Goal: Transaction & Acquisition: Purchase product/service

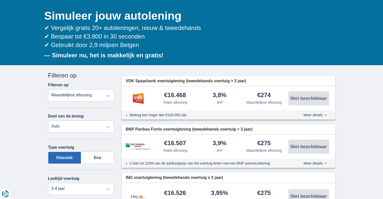
scroll to position [50, 0]
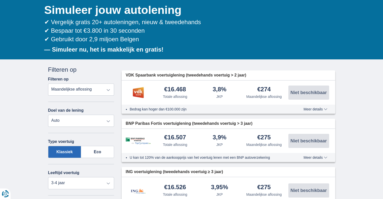
click at [89, 119] on select "Persoonlijke lening Auto Moto / fiets Mobilhome / caravan Renovatie Energie Sch…" at bounding box center [81, 121] width 66 height 12
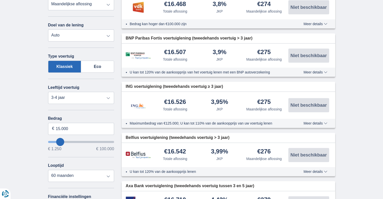
scroll to position [151, 0]
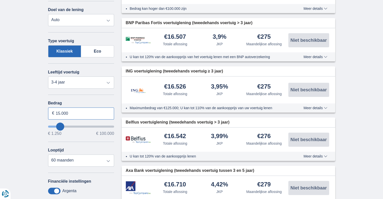
drag, startPoint x: 85, startPoint y: 115, endPoint x: 22, endPoint y: 113, distance: 63.0
type input "35.000"
type input "35250"
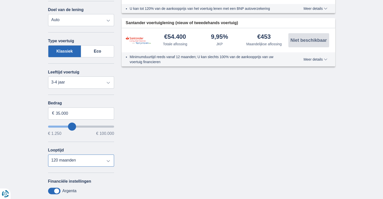
click at [82, 161] on select "12 maanden 18 maanden 24 maanden 30 maanden 36 maanden 42 maanden 48 maanden 60…" at bounding box center [81, 161] width 66 height 12
select select "60"
click at [48, 155] on select "12 maanden 18 maanden 24 maanden 30 maanden 36 maanden 42 maanden 48 maanden 60…" at bounding box center [81, 161] width 66 height 12
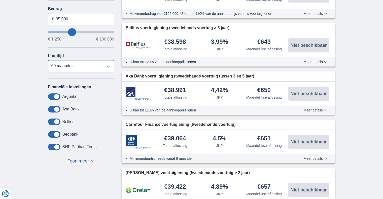
scroll to position [252, 0]
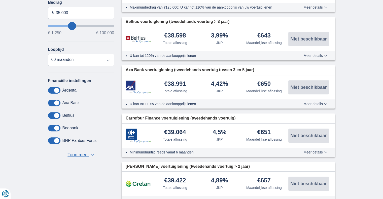
click at [85, 153] on span "Toon meer" at bounding box center [78, 155] width 21 height 7
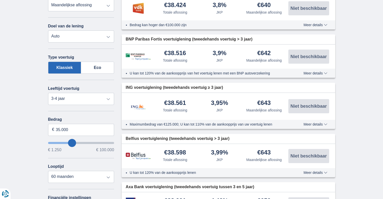
scroll to position [151, 0]
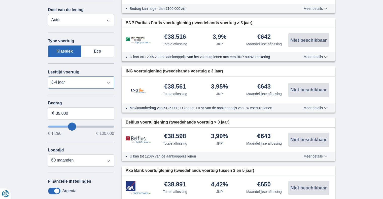
click at [85, 82] on select "Nieuw 0-1 jaar 1-2 jaar 2-3 jaar 3-4 jaar 4-5 jaar 5+ jaar" at bounding box center [81, 83] width 66 height 12
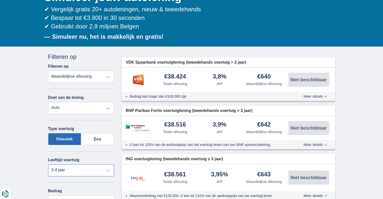
scroll to position [76, 0]
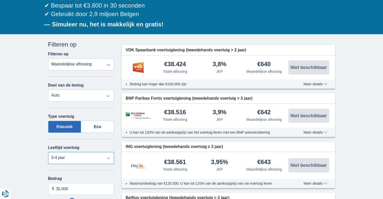
click at [100, 157] on select "Nieuw 0-1 jaar 1-2 jaar 2-3 jaar 3-4 jaar 4-5 jaar 5+ jaar" at bounding box center [81, 158] width 66 height 12
click at [48, 152] on select "Nieuw 0-1 jaar 1-2 jaar 2-3 jaar 3-4 jaar 4-5 jaar 5+ jaar" at bounding box center [81, 158] width 66 height 12
click at [80, 156] on select "Nieuw 0-1 jaar 1-2 jaar 2-3 jaar 3-4 jaar 4-5 jaar 5+ jaar" at bounding box center [81, 158] width 66 height 12
select select "3-4"
click at [48, 152] on select "Nieuw 0-1 jaar 1-2 jaar 2-3 jaar 3-4 jaar 4-5 jaar 5+ jaar" at bounding box center [81, 158] width 66 height 12
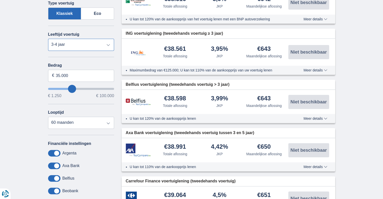
scroll to position [202, 0]
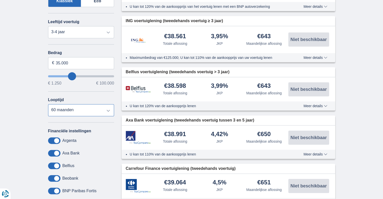
click at [81, 107] on select "12 maanden 18 maanden 24 maanden 30 maanden 36 maanden 42 maanden 48 maanden 60…" at bounding box center [81, 110] width 66 height 12
click at [48, 104] on select "12 maanden 18 maanden 24 maanden 30 maanden 36 maanden 42 maanden 48 maanden 60…" at bounding box center [81, 110] width 66 height 12
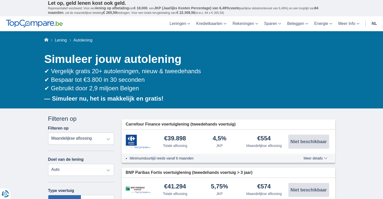
scroll to position [0, 0]
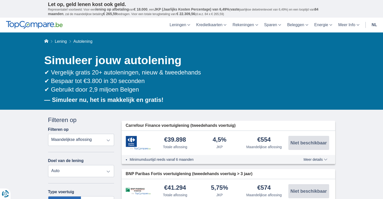
drag, startPoint x: 217, startPoint y: 79, endPoint x: 212, endPoint y: 85, distance: 7.7
click at [212, 85] on div "✔ Vergelijk gratis 20+ autoleningen, nieuw & tweedehands ✔ Bespaar tot €3.800 i…" at bounding box center [189, 81] width 291 height 26
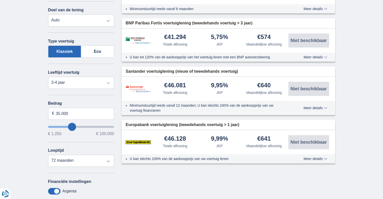
scroll to position [151, 0]
click at [76, 162] on select "12 maanden 18 maanden 24 maanden 30 maanden 36 maanden 42 maanden 48 maanden 60…" at bounding box center [81, 161] width 66 height 12
select select "60"
click at [48, 155] on select "12 maanden 18 maanden 24 maanden 30 maanden 36 maanden 42 maanden 48 maanden 60…" at bounding box center [81, 161] width 66 height 12
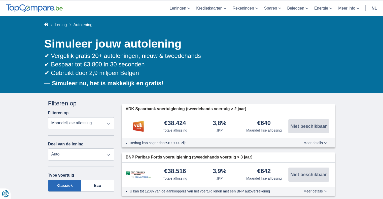
scroll to position [76, 0]
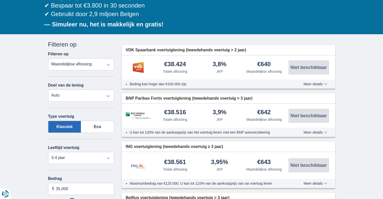
click at [317, 84] on span "Meer details" at bounding box center [316, 84] width 24 height 4
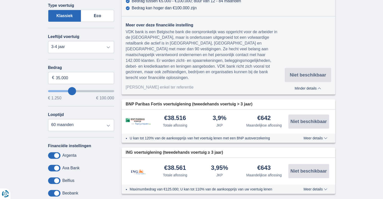
scroll to position [101, 0]
